Goal: Task Accomplishment & Management: Complete application form

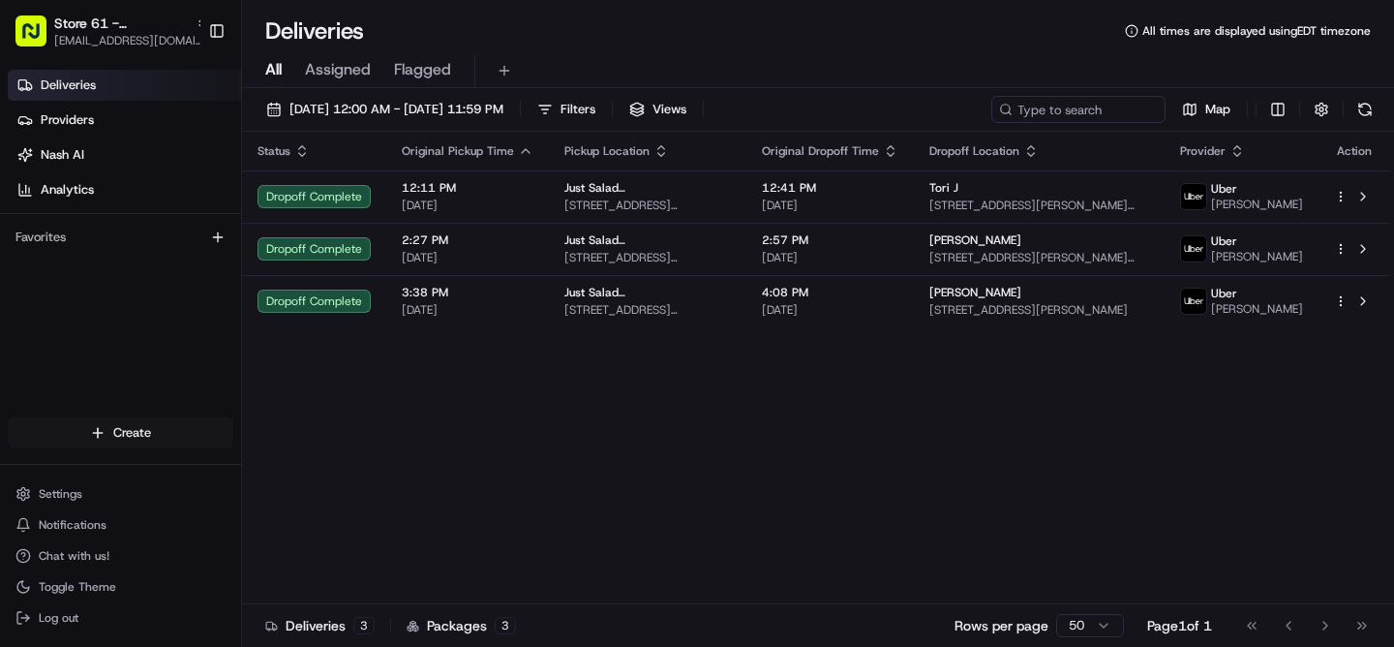
click at [127, 436] on html "Store 61 - [GEOGRAPHIC_DATA] (Just Salad) [EMAIL_ADDRESS][DOMAIN_NAME] Toggle S…" at bounding box center [697, 323] width 1394 height 647
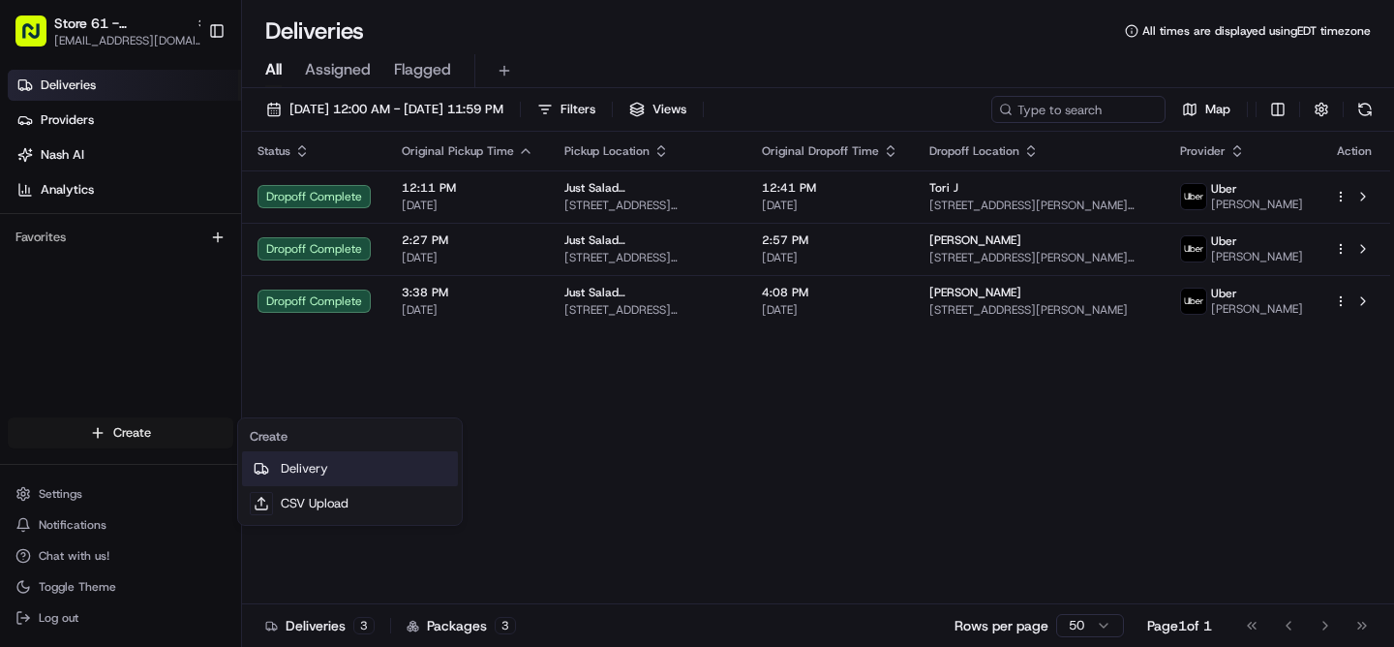
click at [295, 474] on link "Delivery" at bounding box center [350, 468] width 216 height 35
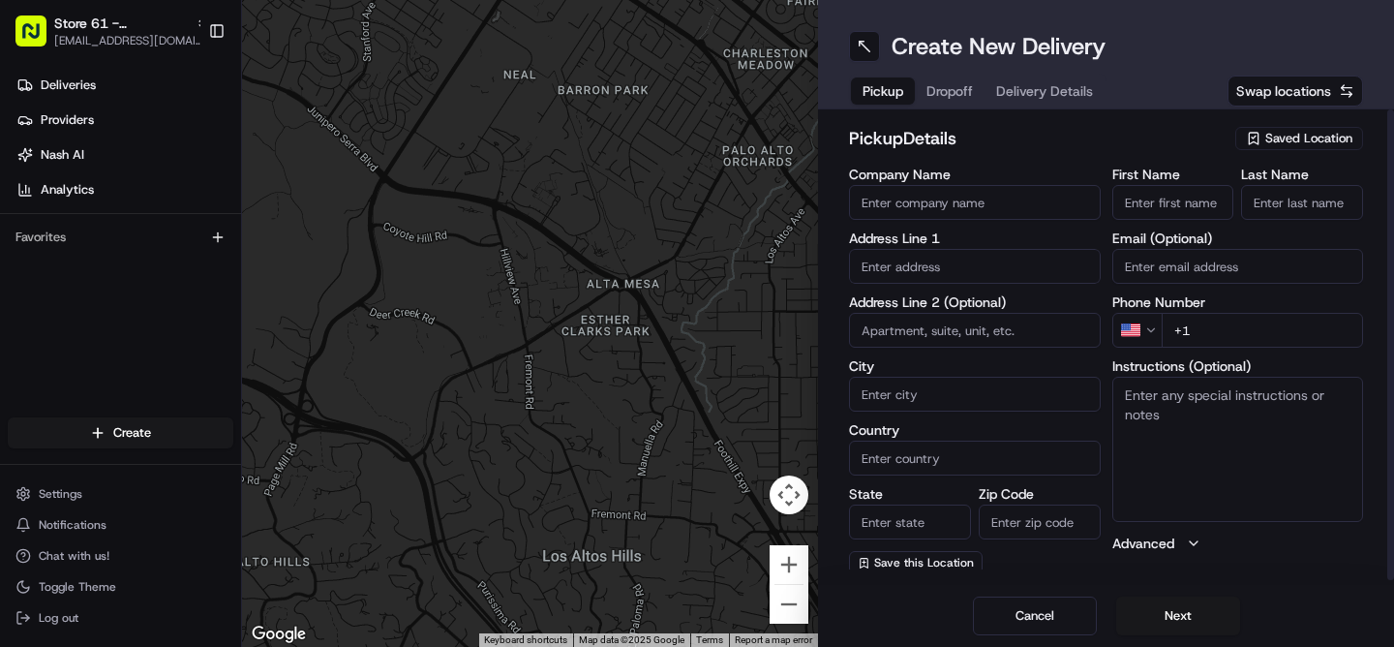
click at [1284, 137] on span "Saved Location" at bounding box center [1308, 138] width 87 height 17
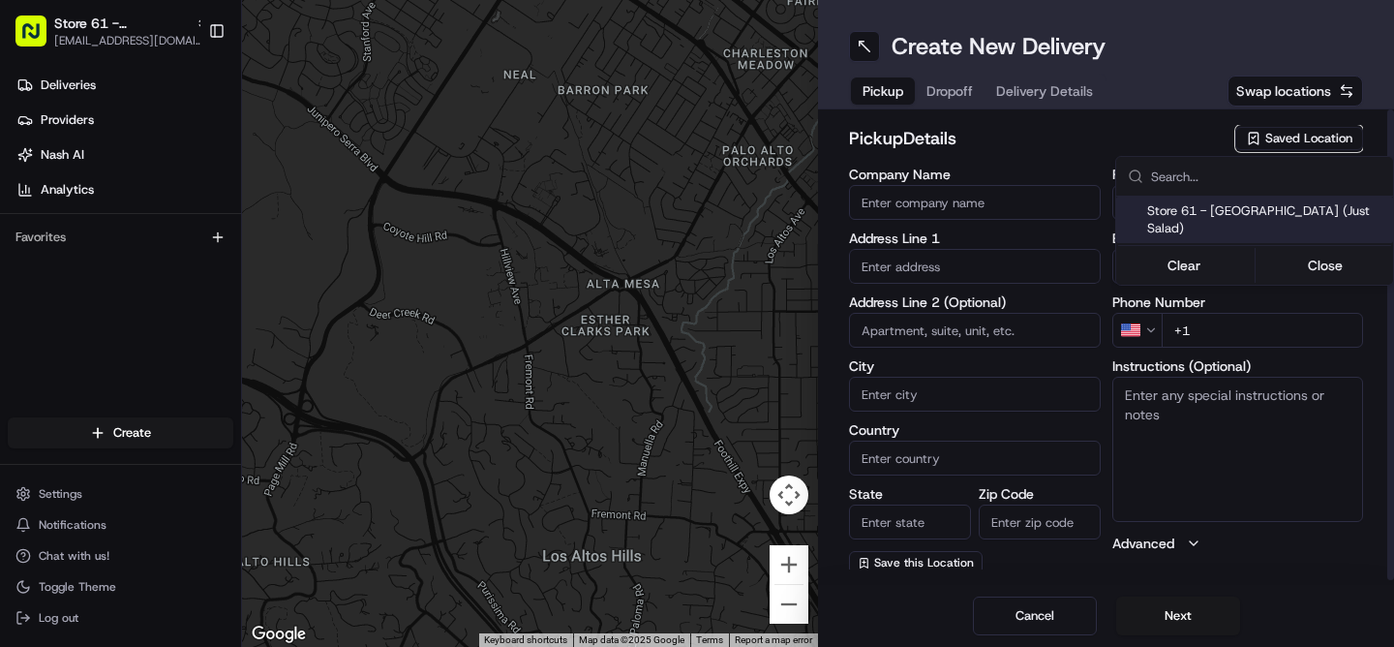
click at [1236, 209] on span "Store 61 - [GEOGRAPHIC_DATA] (Just Salad)" at bounding box center [1266, 219] width 238 height 35
type input "Store 61 - [GEOGRAPHIC_DATA] (Just Salad)"
type input "1774 [GEOGRAPHIC_DATA]"
type input "[GEOGRAPHIC_DATA][PERSON_NAME]"
type input "US"
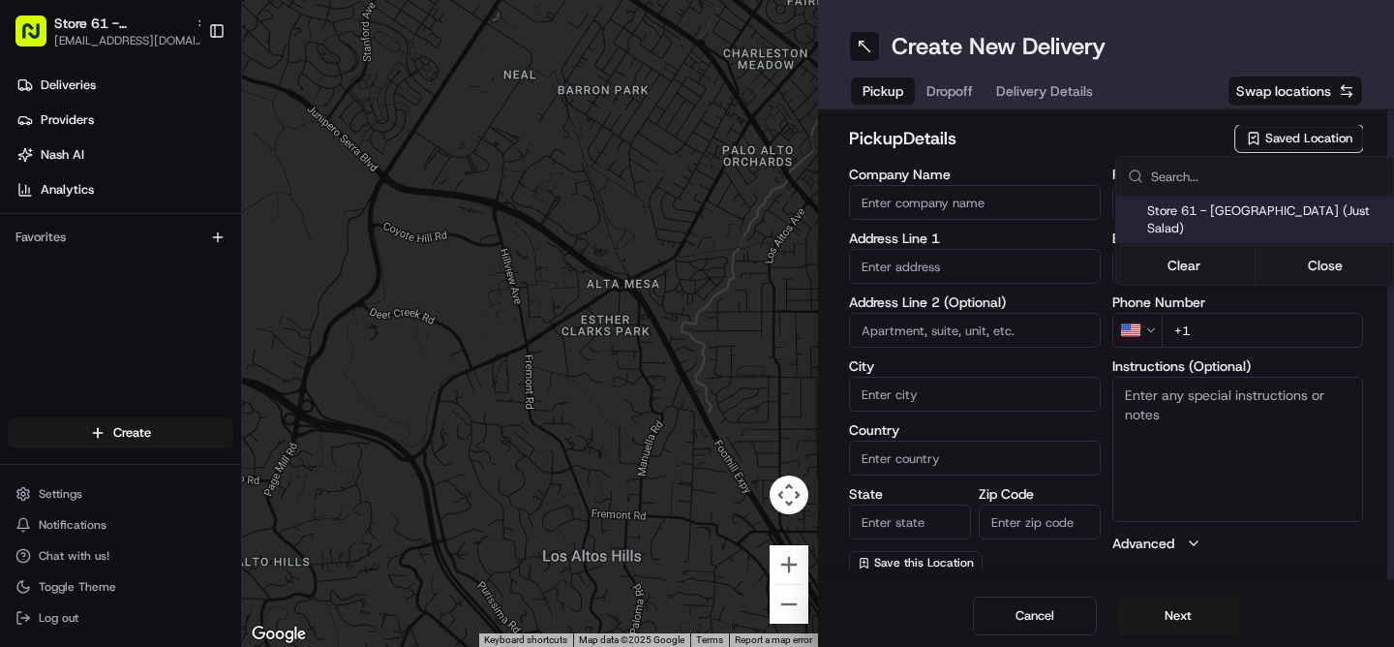
type input "FL"
type input "34986"
type input "[PHONE_NUMBER]"
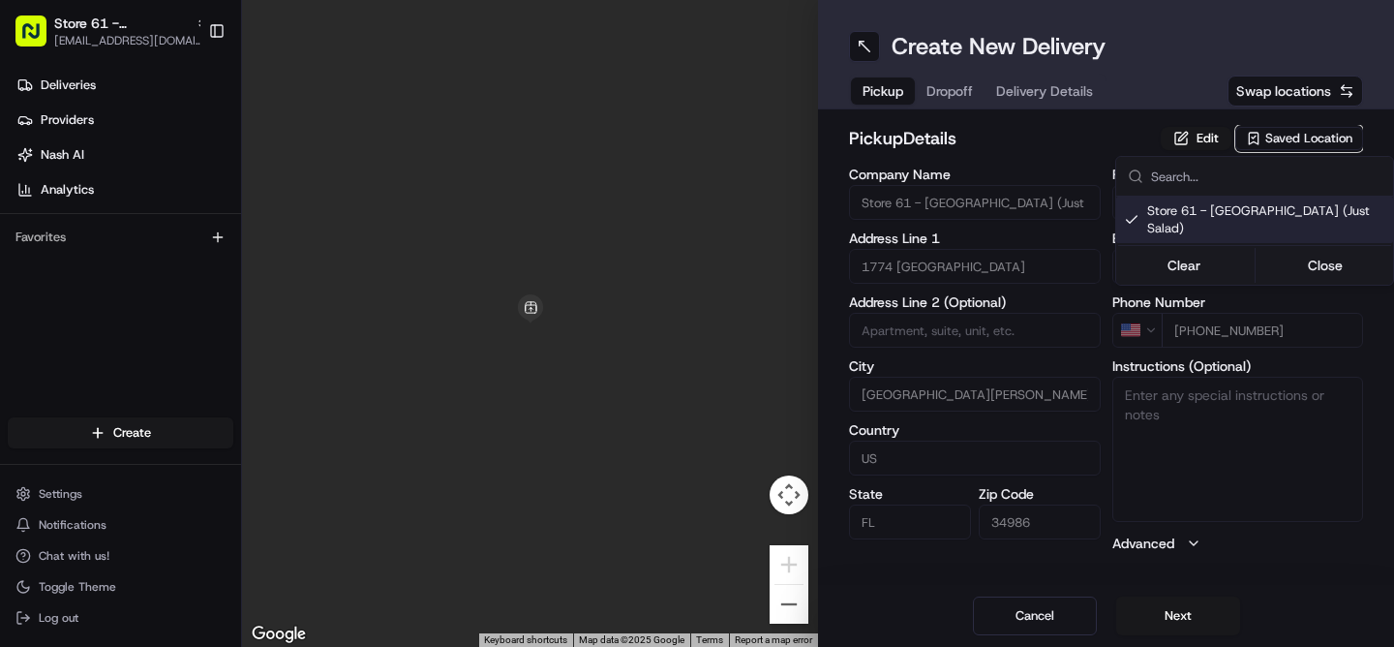
click at [1183, 620] on html "Store 61 - [GEOGRAPHIC_DATA] (Just Salad) [EMAIL_ADDRESS][DOMAIN_NAME] Toggle S…" at bounding box center [697, 323] width 1394 height 647
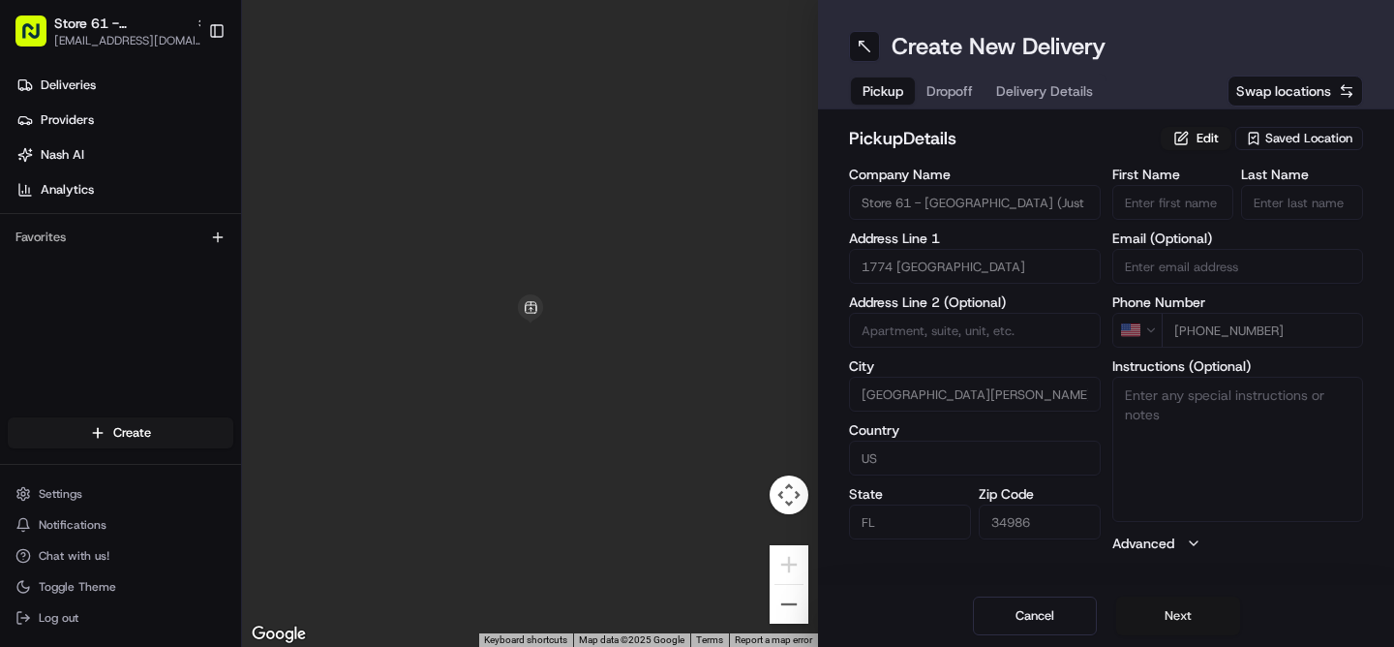
click at [1169, 613] on button "Next" at bounding box center [1178, 615] width 124 height 39
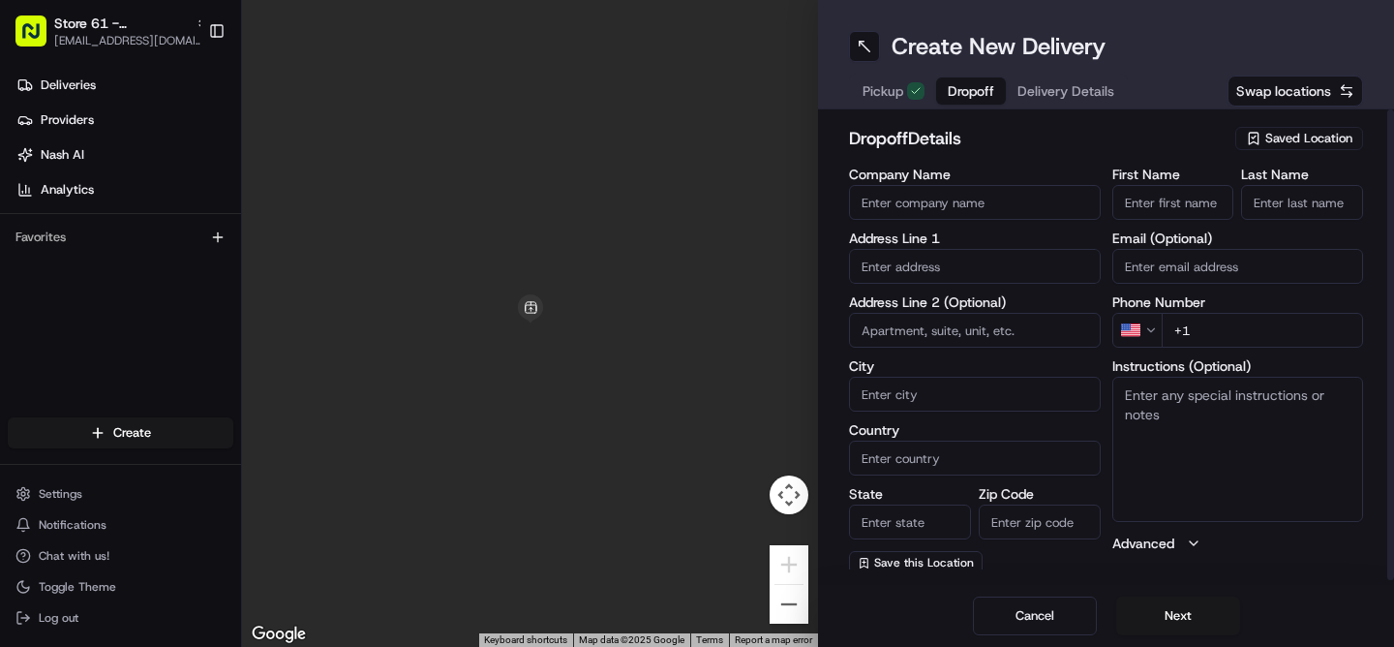
click at [1151, 192] on input "First Name" at bounding box center [1173, 202] width 122 height 35
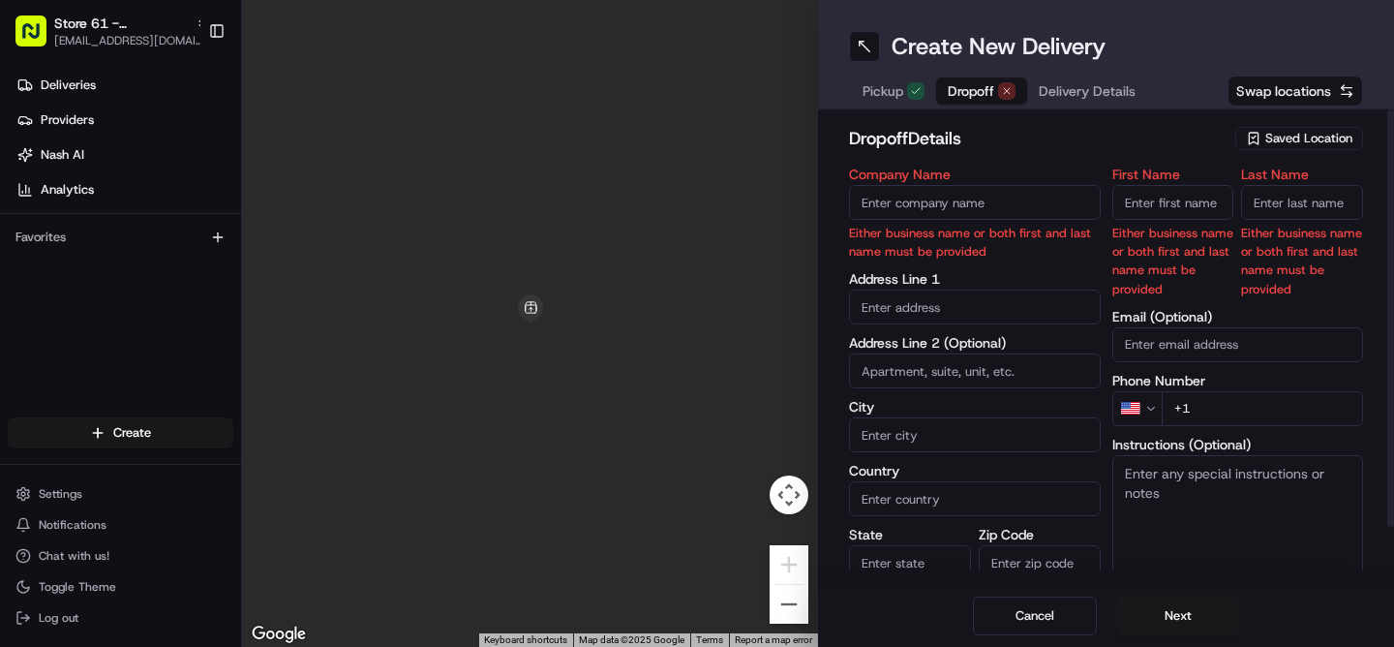
type input "B"
click at [1143, 197] on input "First Name" at bounding box center [1173, 202] width 122 height 35
type input "[PERSON_NAME]"
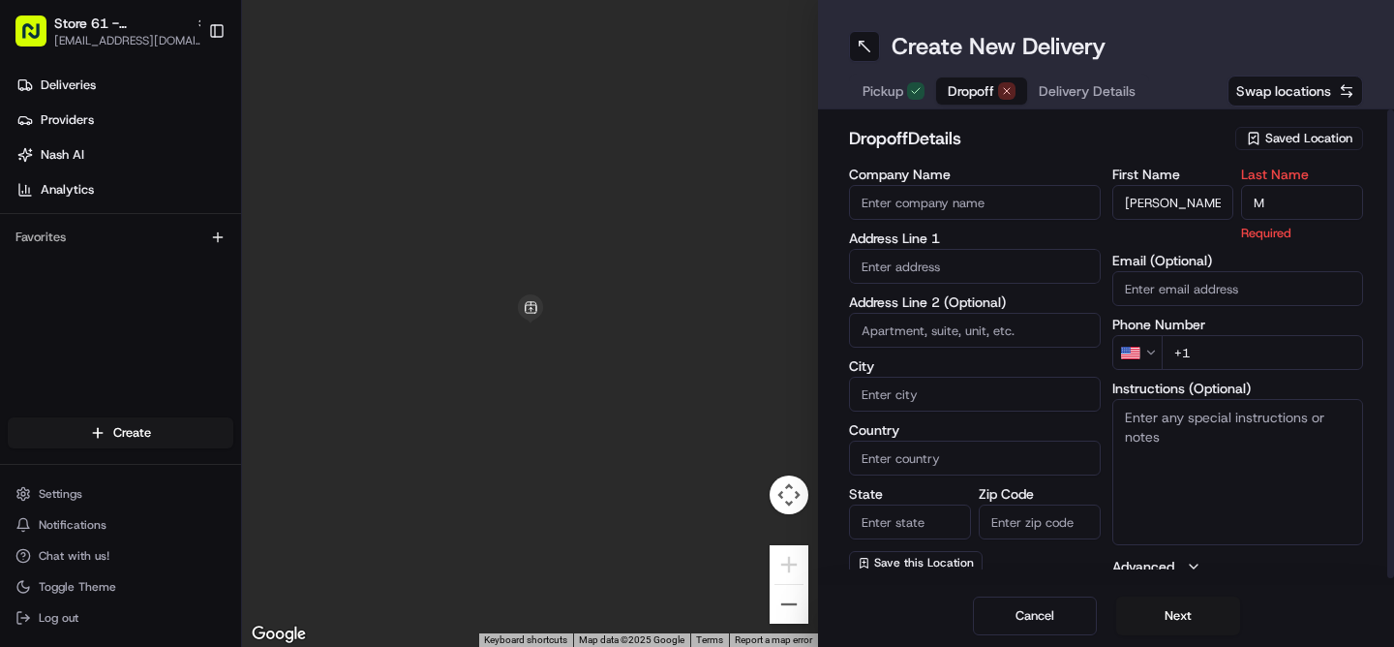
type input "M"
click at [1218, 360] on div "First Name [PERSON_NAME] Last Name M Required Email (Optional) Phone Number US …" at bounding box center [1238, 371] width 252 height 409
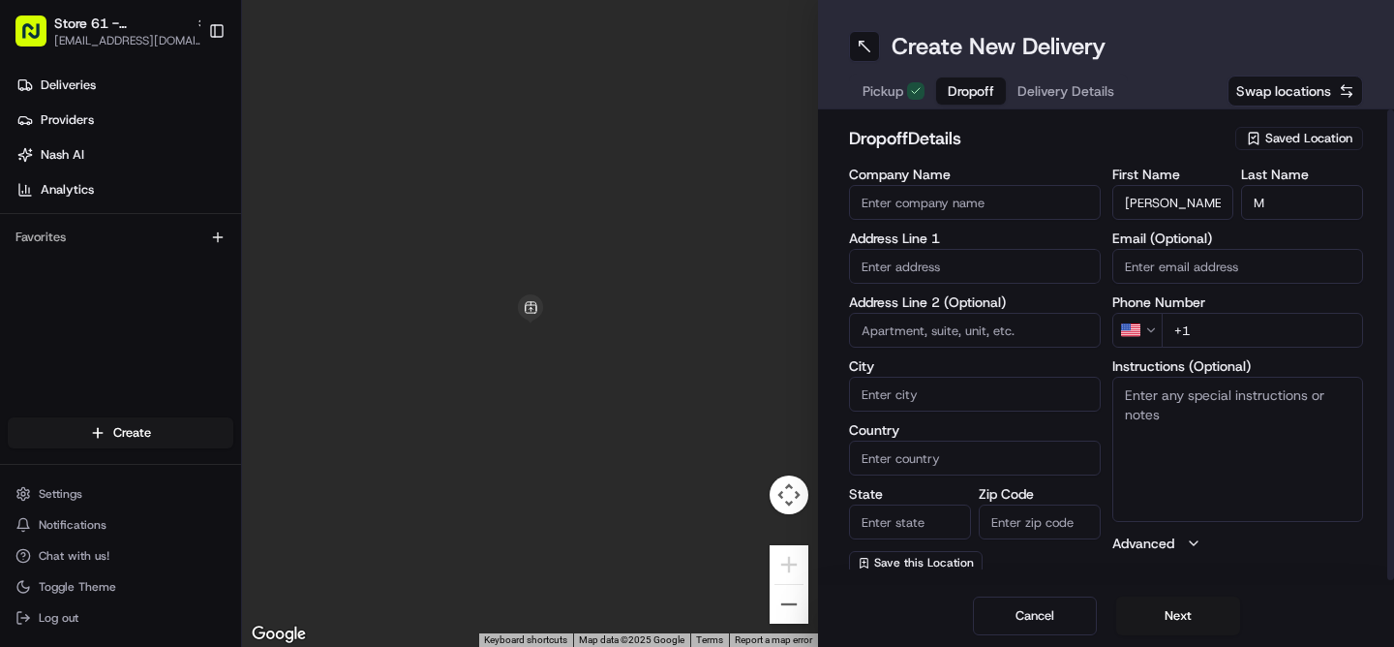
paste input "[PHONE_NUMBER]"
type input "[PHONE_NUMBER]"
click at [1209, 417] on textarea "Instructions (Optional)" at bounding box center [1238, 449] width 252 height 145
type textarea "call customer upon arrival"
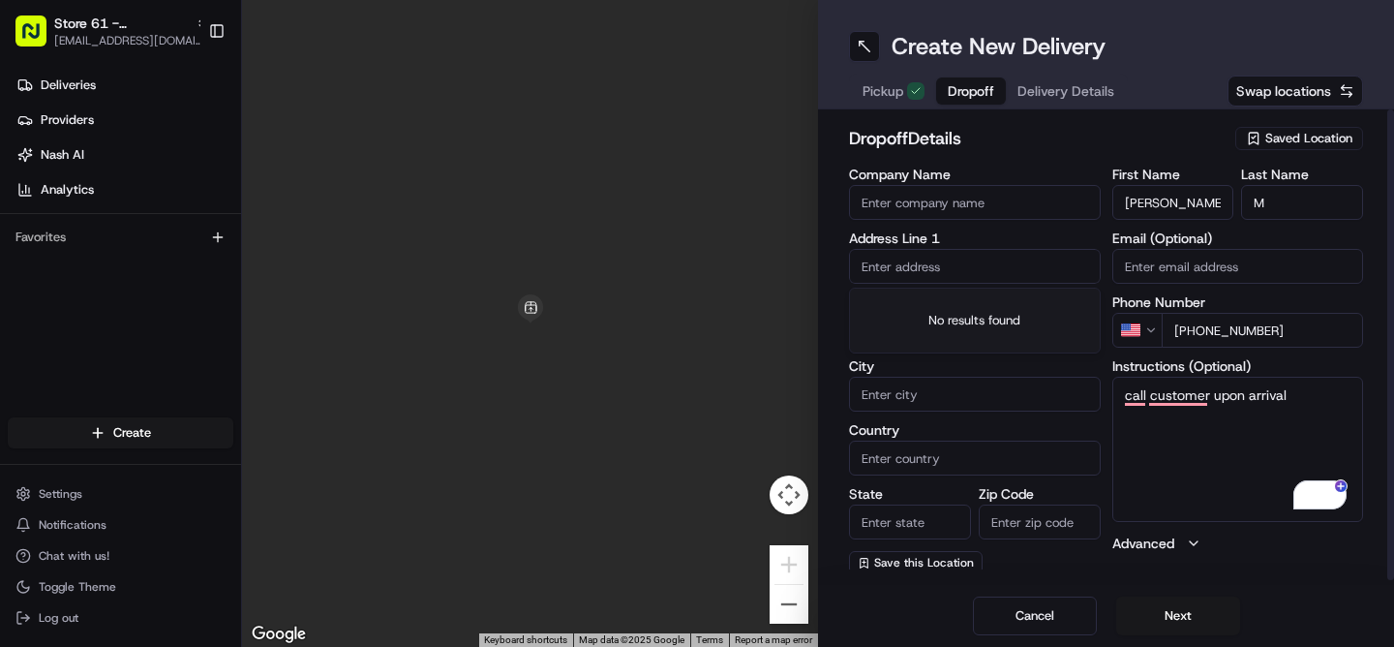
click at [926, 275] on input "text" at bounding box center [975, 266] width 252 height 35
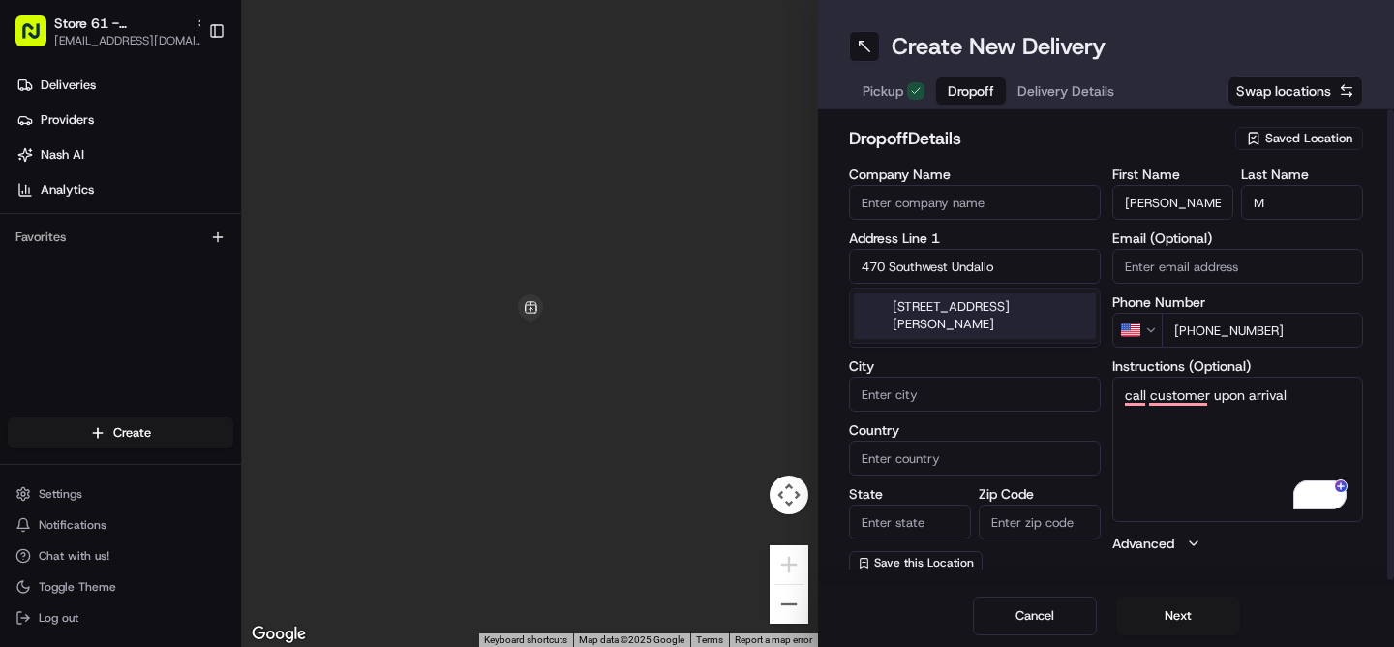
click at [998, 320] on div "[STREET_ADDRESS][PERSON_NAME]" at bounding box center [975, 315] width 242 height 46
type input "[STREET_ADDRESS][PERSON_NAME]"
type input "[GEOGRAPHIC_DATA][PERSON_NAME]"
type input "[GEOGRAPHIC_DATA]"
type input "FL"
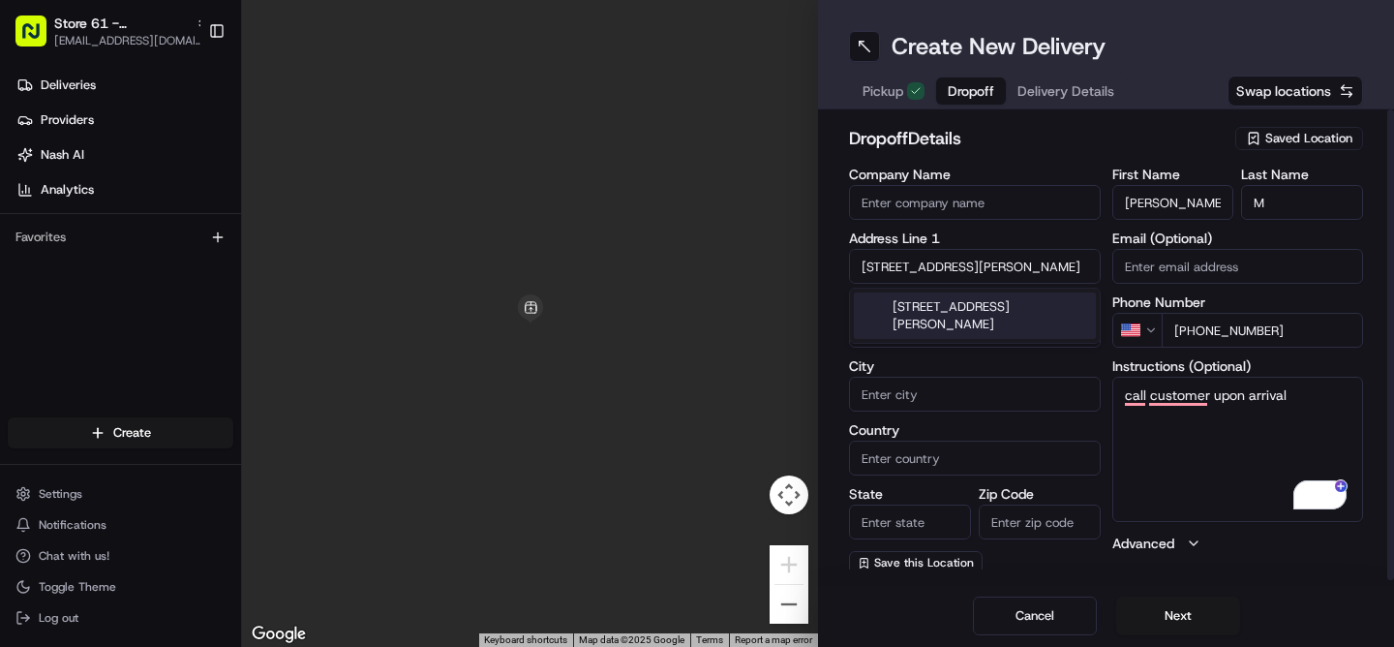
type input "34953"
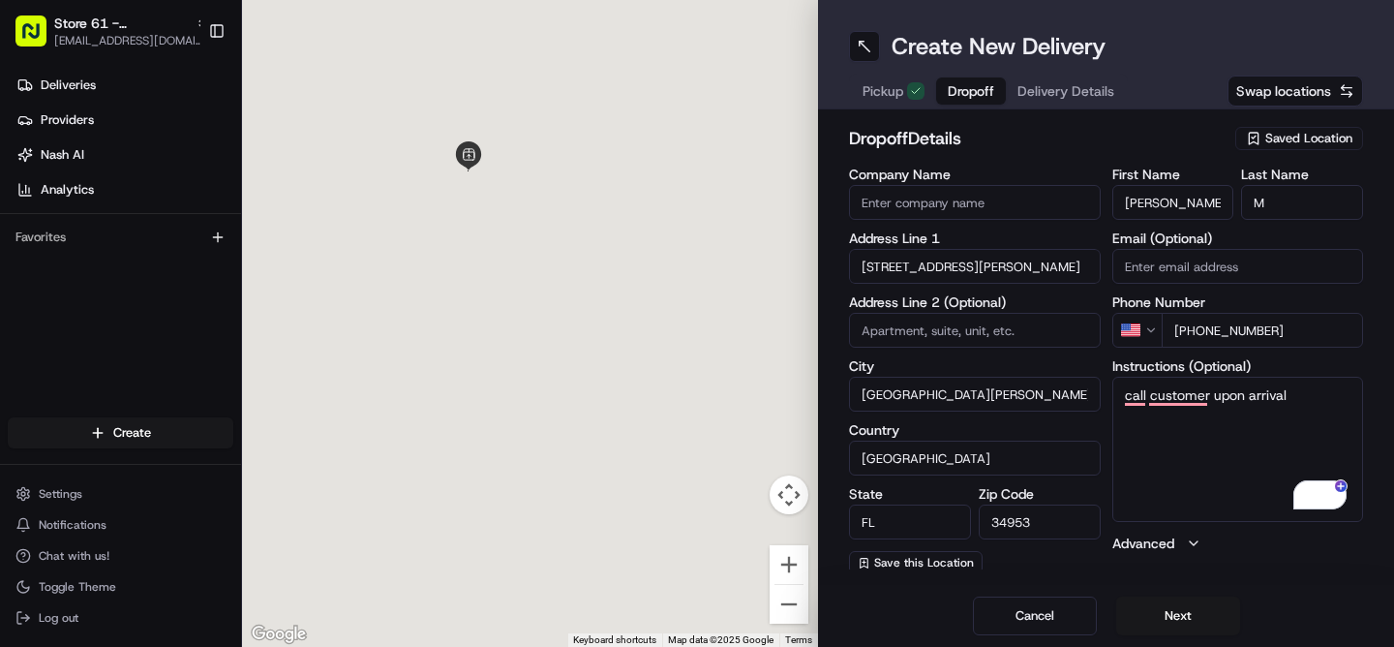
type input "[STREET_ADDRESS]"
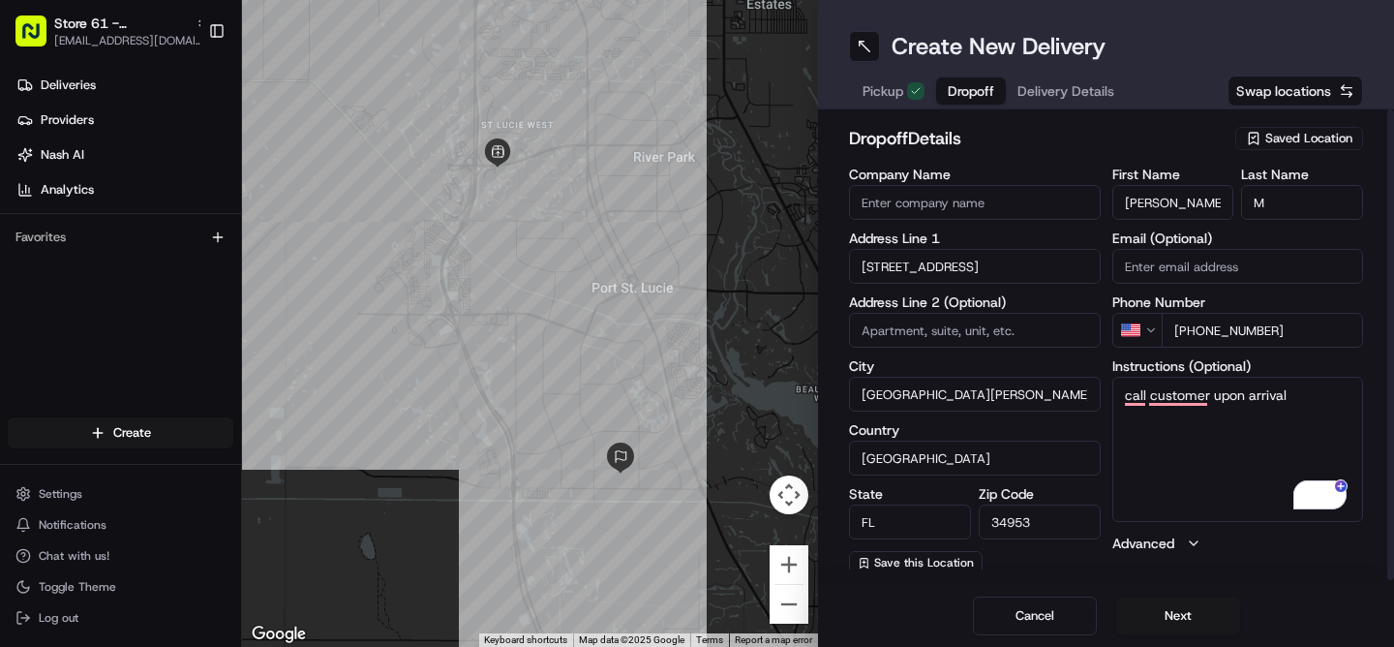
click at [1301, 411] on textarea "call customer upon arrival" at bounding box center [1238, 449] width 252 height 145
drag, startPoint x: 1309, startPoint y: 327, endPoint x: 1192, endPoint y: 334, distance: 117.3
click at [1192, 334] on input "[PHONE_NUMBER]" at bounding box center [1263, 330] width 202 height 35
click at [1312, 334] on input "[PHONE_NUMBER]" at bounding box center [1263, 330] width 202 height 35
drag, startPoint x: 1308, startPoint y: 332, endPoint x: 1194, endPoint y: 333, distance: 114.2
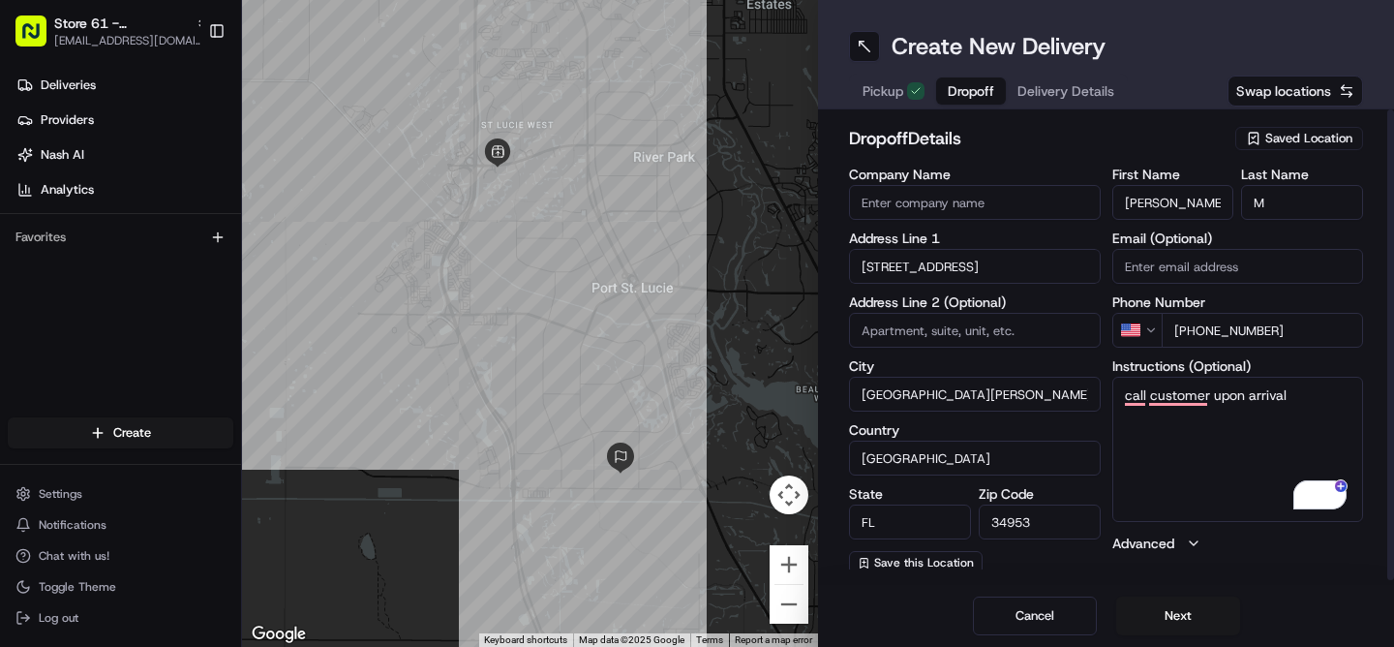
click at [1194, 333] on input "[PHONE_NUMBER]" at bounding box center [1263, 330] width 202 height 35
type input "[PHONE_NUMBER]"
click at [1305, 404] on textarea "call customer upon arrival" at bounding box center [1238, 449] width 252 height 145
paste textarea "[PHONE_NUMBER]"
click at [1197, 447] on textarea "call customer upon arrival [PHONE_NUMBER]" at bounding box center [1238, 449] width 252 height 145
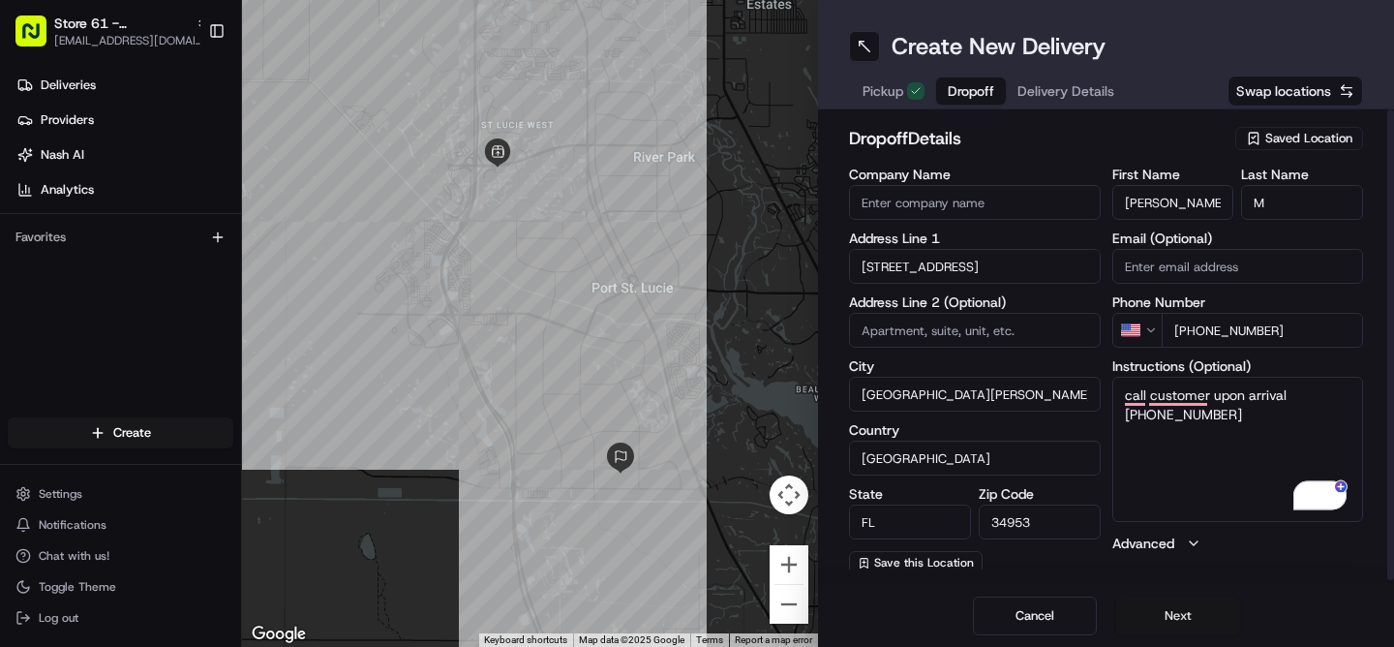
type textarea "call customer upon arrival [PHONE_NUMBER]"
click at [1190, 618] on button "Next" at bounding box center [1178, 615] width 124 height 39
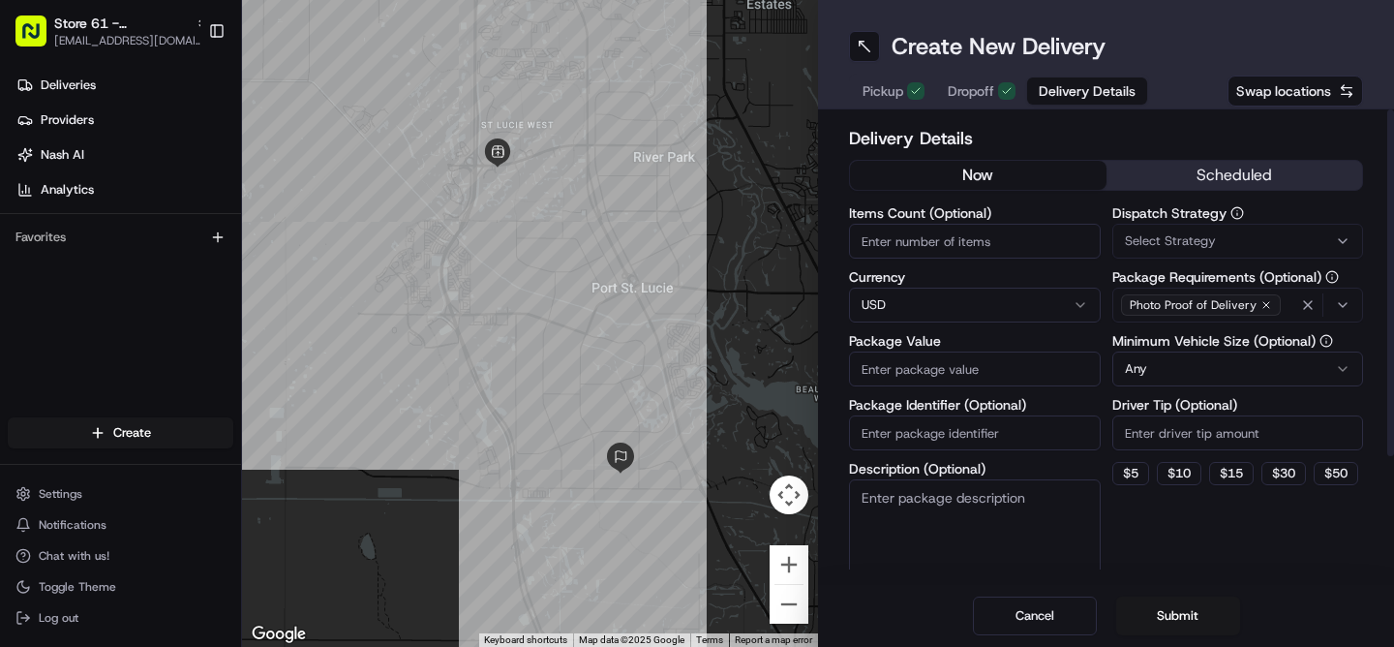
click at [919, 237] on input "Items Count (Optional)" at bounding box center [975, 241] width 252 height 35
type input "2"
click at [935, 371] on input "Package Value" at bounding box center [975, 368] width 252 height 35
type input "22.93"
click at [960, 430] on input "Package Identifier (Optional)" at bounding box center [975, 432] width 252 height 35
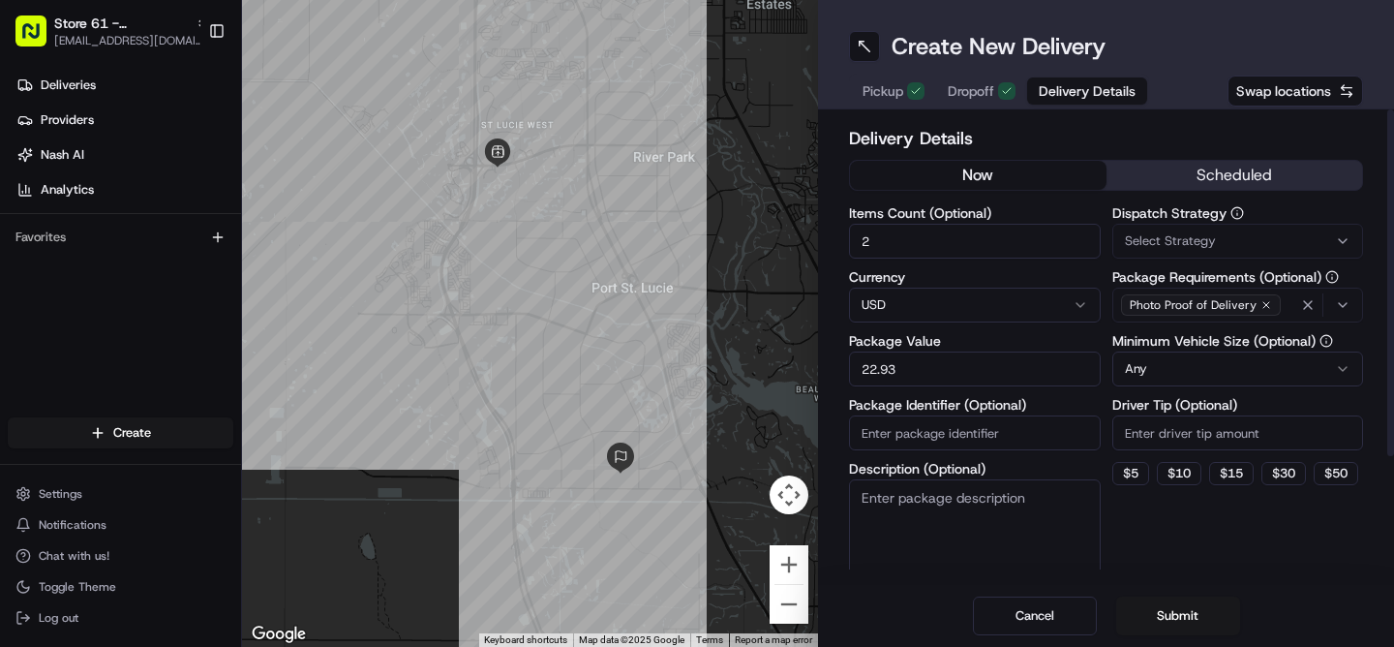
paste input "462330836759576"
type input "462330836759576"
click at [920, 522] on textarea "Description (Optional)" at bounding box center [975, 533] width 252 height 108
type textarea "redelivery order"
click at [1170, 619] on button "Submit" at bounding box center [1178, 615] width 124 height 39
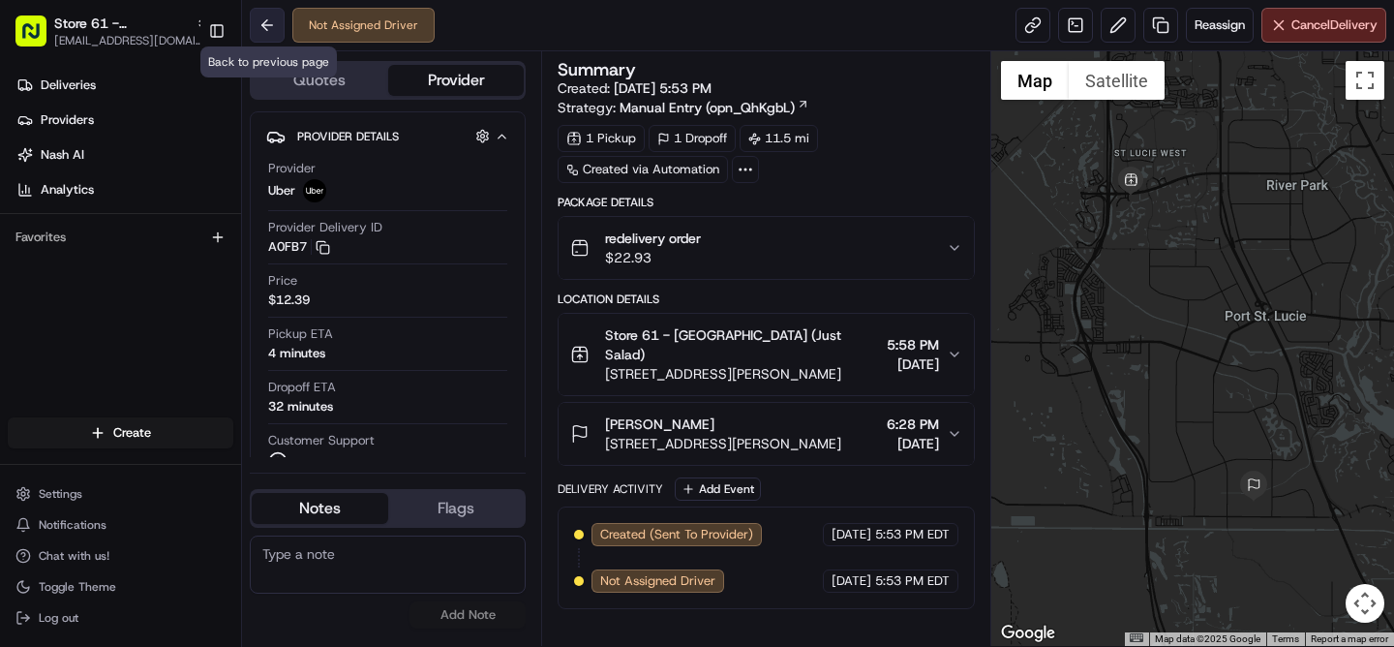
click at [267, 31] on button at bounding box center [267, 25] width 35 height 35
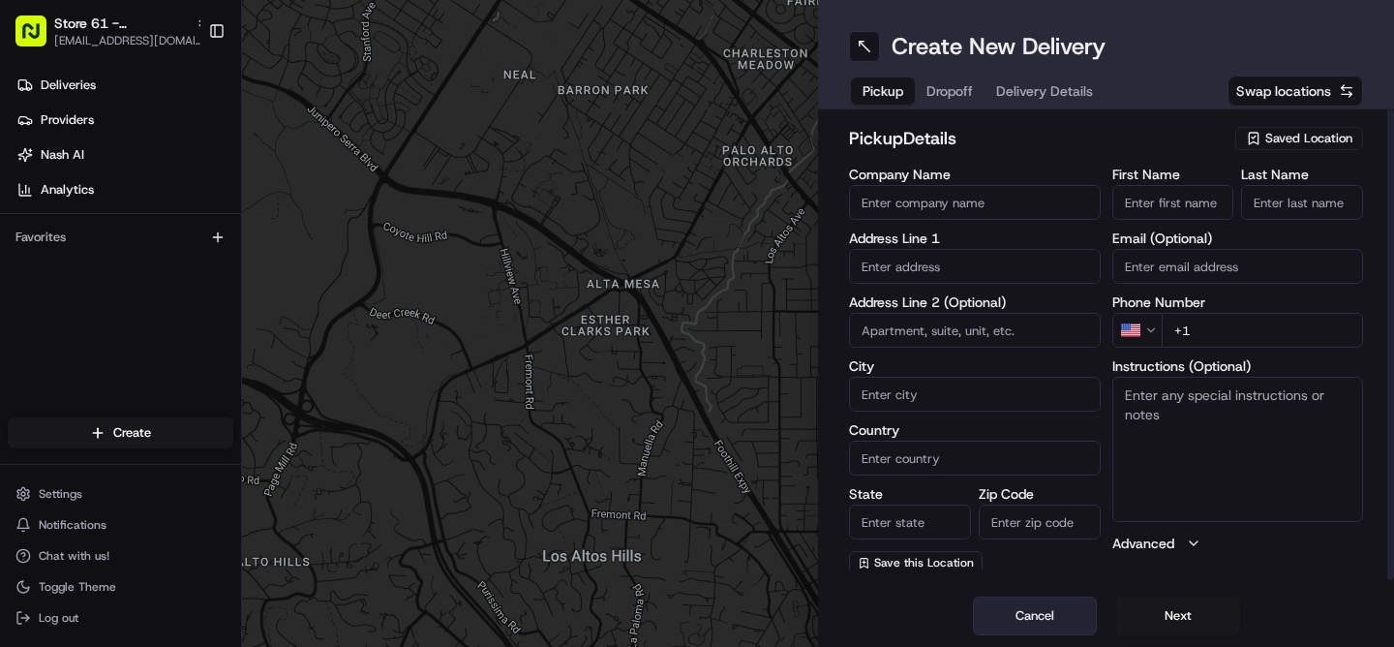
click at [1024, 613] on button "Cancel" at bounding box center [1035, 615] width 124 height 39
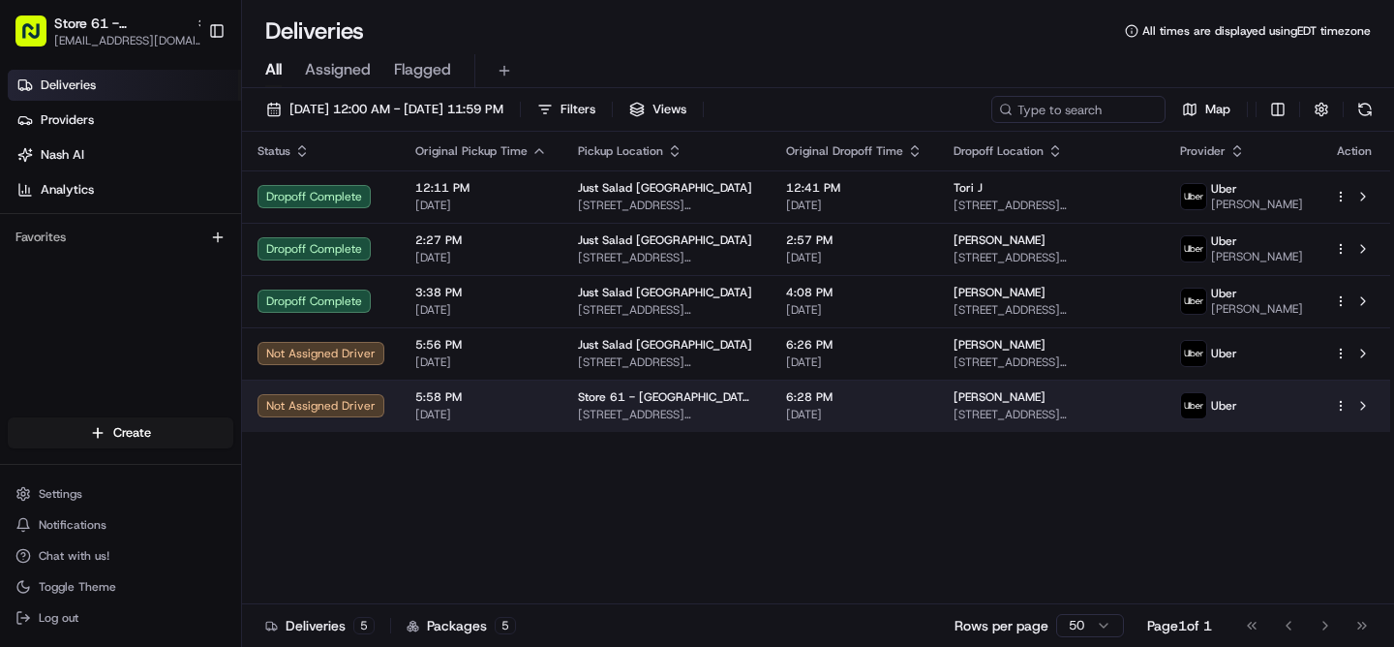
click at [923, 422] on span "[DATE]" at bounding box center [854, 414] width 136 height 15
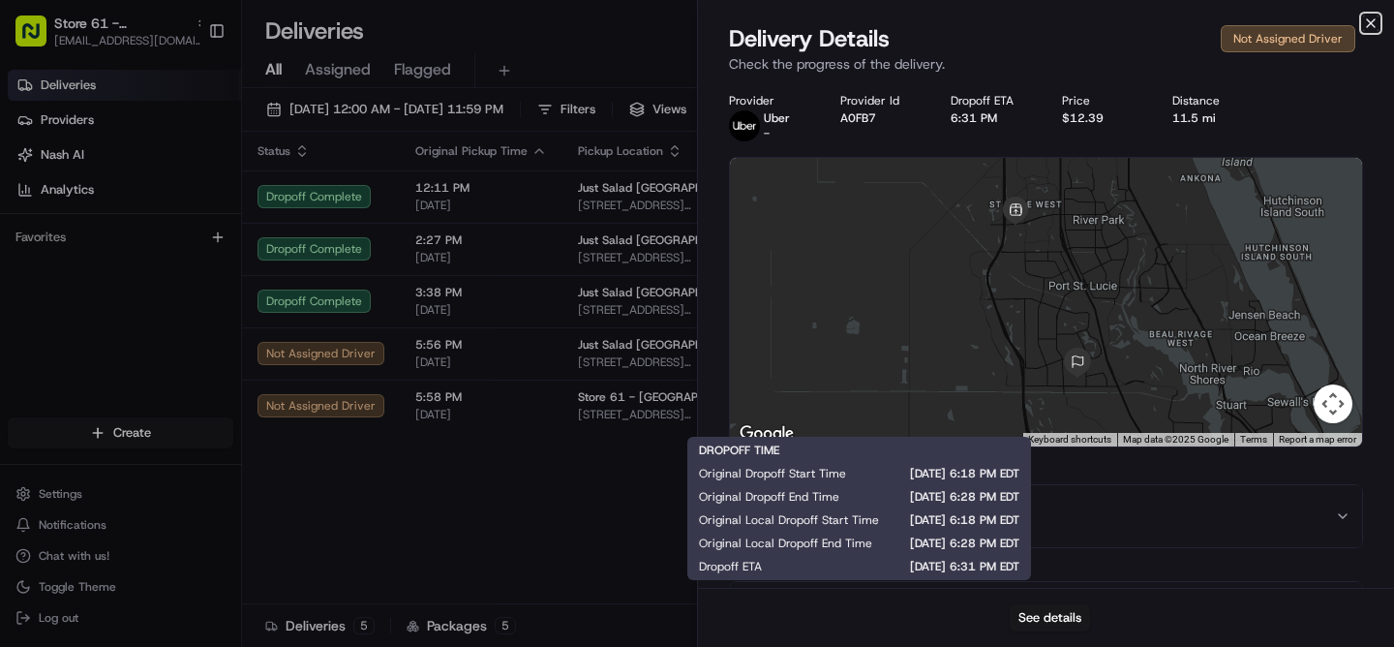
click at [1370, 24] on icon "button" at bounding box center [1370, 22] width 15 height 15
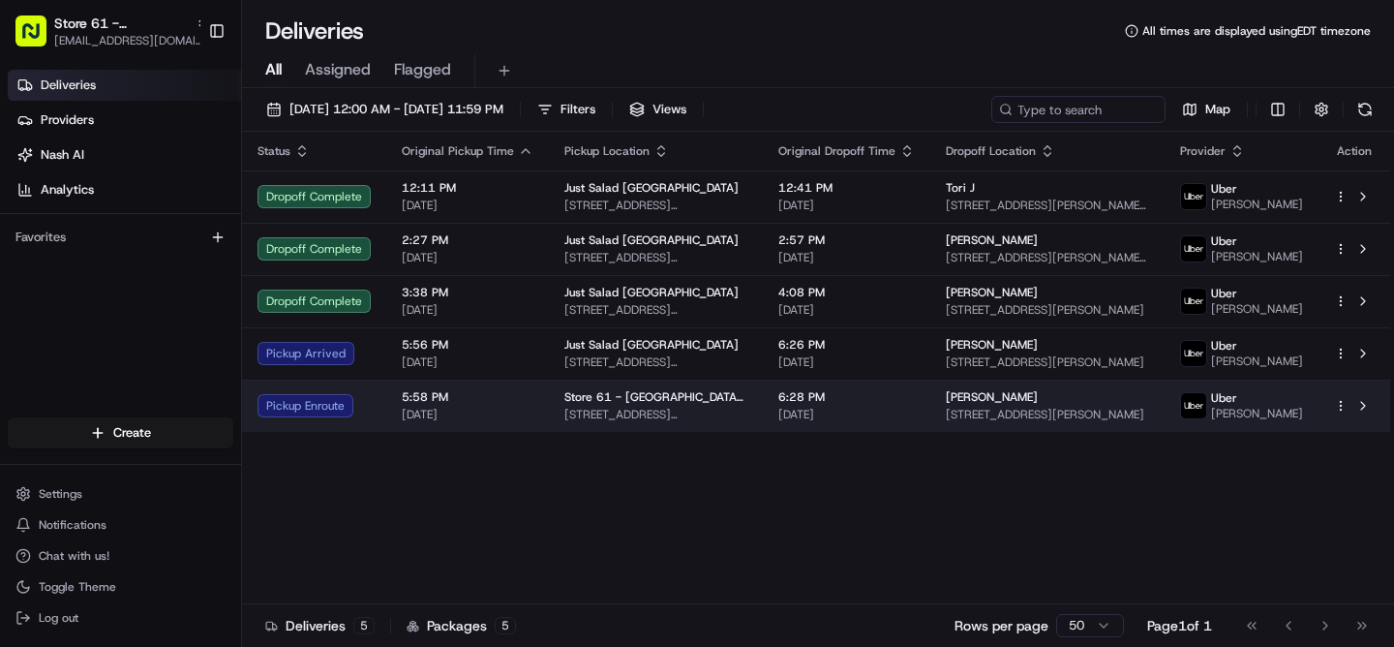
click at [905, 422] on span "[DATE]" at bounding box center [846, 414] width 136 height 15
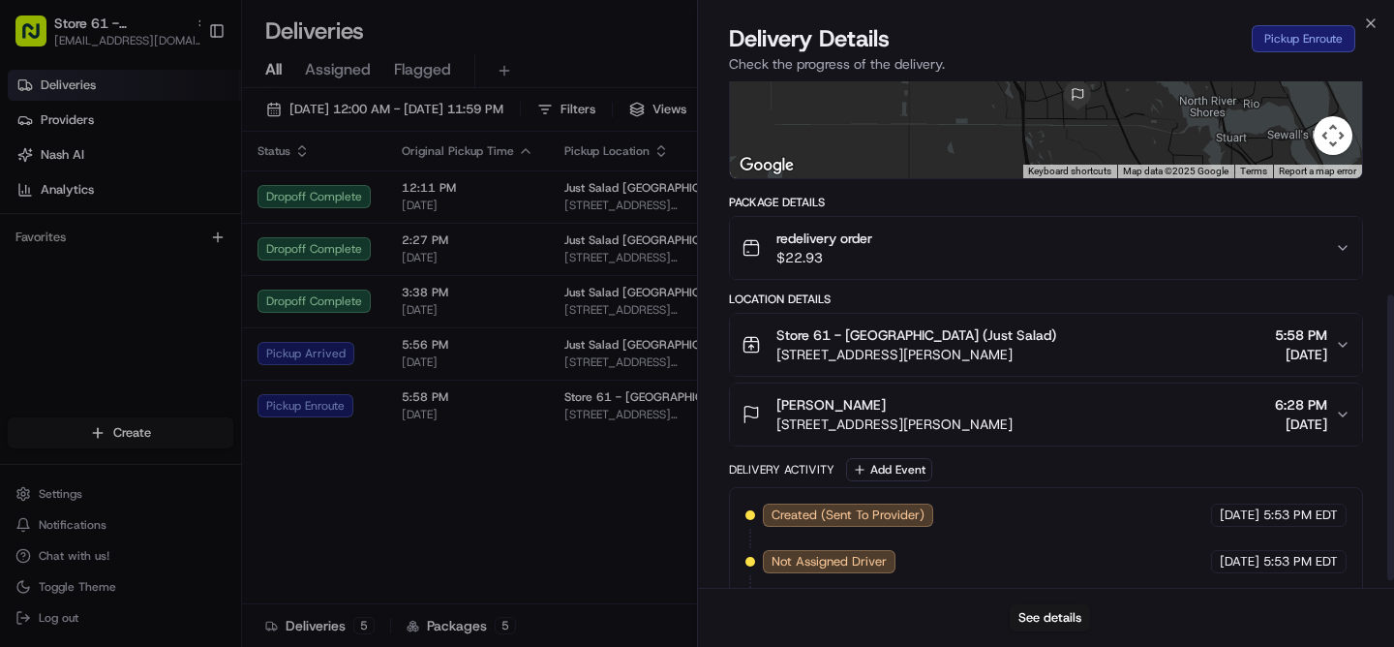
scroll to position [390, 0]
